Goal: Information Seeking & Learning: Learn about a topic

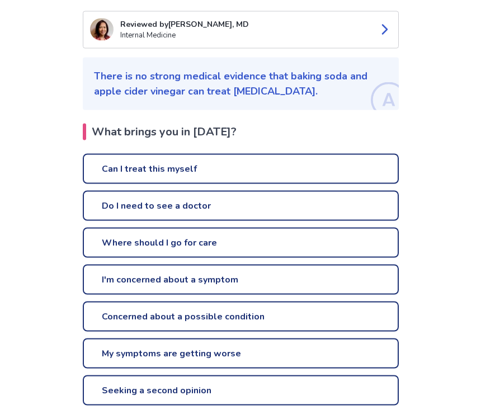
scroll to position [146, 0]
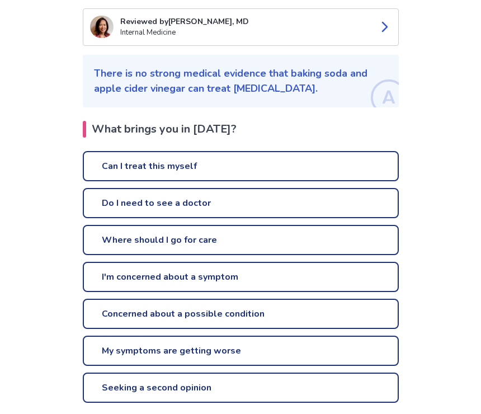
click at [290, 166] on link "Can I treat this myself" at bounding box center [241, 166] width 316 height 30
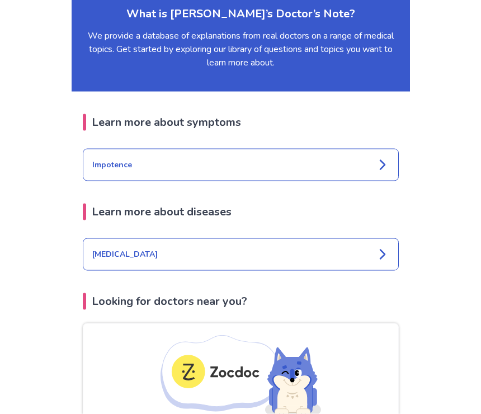
scroll to position [1381, 0]
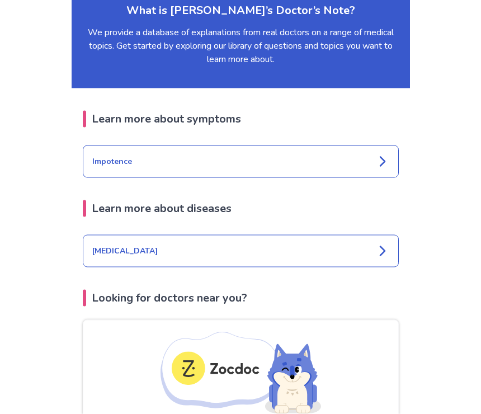
click at [358, 237] on div "[MEDICAL_DATA]" at bounding box center [241, 251] width 316 height 32
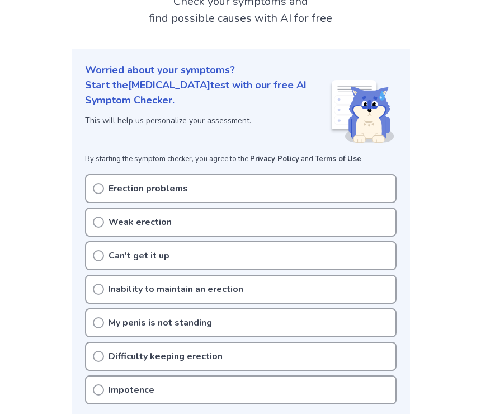
scroll to position [83, 0]
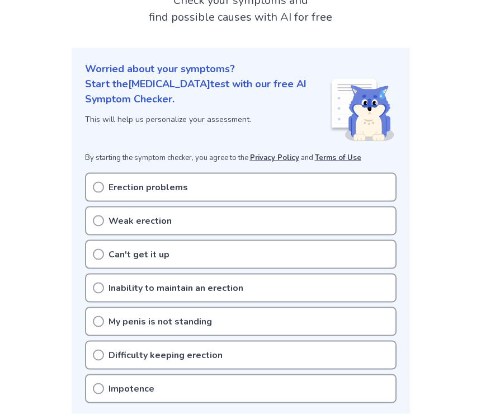
click at [128, 181] on p "Erection problems" at bounding box center [148, 187] width 79 height 13
